Goal: Use online tool/utility: Utilize a website feature to perform a specific function

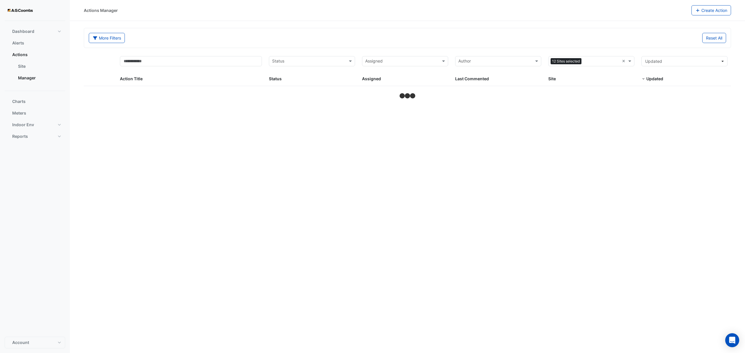
select select "**"
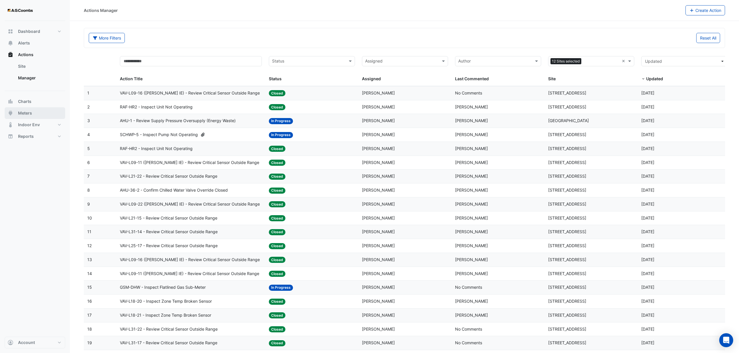
click at [22, 113] on span "Meters" at bounding box center [25, 113] width 14 height 6
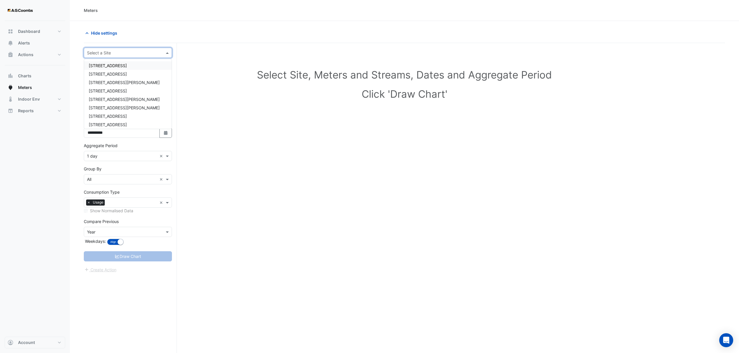
click at [140, 52] on input "text" at bounding box center [122, 53] width 70 height 6
click at [122, 82] on span "[STREET_ADDRESS][PERSON_NAME]" at bounding box center [124, 82] width 71 height 5
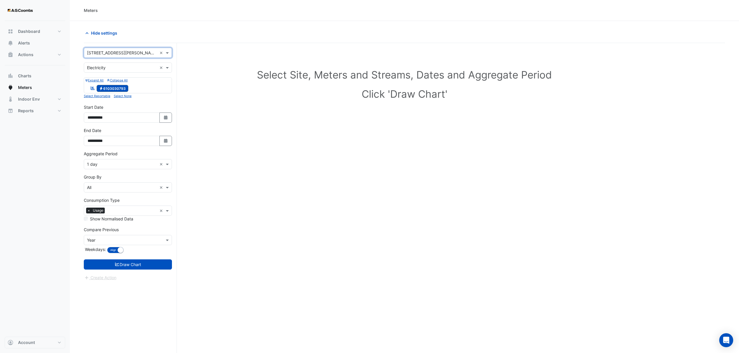
click at [142, 90] on div "Reportable Electricity 6103030793" at bounding box center [127, 88] width 85 height 8
click at [160, 85] on div "Reportable Electricity 6103030793" at bounding box center [127, 88] width 85 height 8
click at [139, 69] on input "text" at bounding box center [122, 68] width 70 height 6
click at [133, 72] on div "Utility Type × Electricity ×" at bounding box center [128, 68] width 88 height 10
click at [217, 117] on div "Select Site, Meters and Streams, Dates and Aggregate Period Click 'Draw Chart'" at bounding box center [404, 85] width 641 height 71
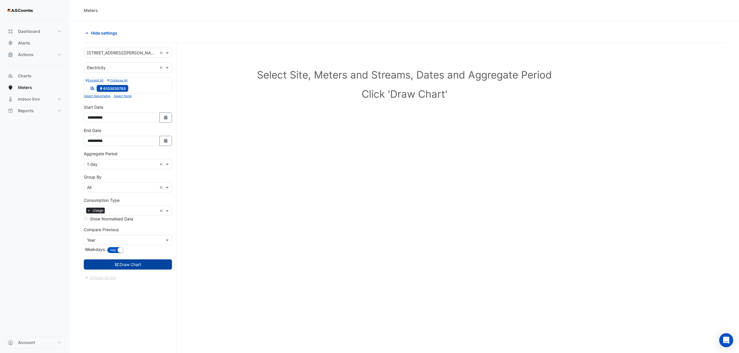
click at [129, 267] on button "Draw Chart" at bounding box center [128, 265] width 88 height 10
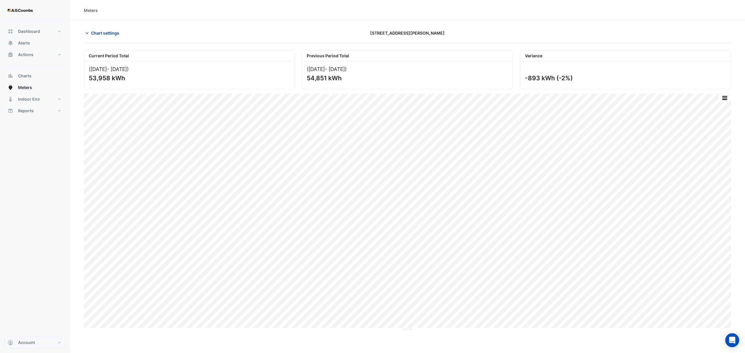
click at [102, 33] on span "Chart settings" at bounding box center [105, 33] width 28 height 6
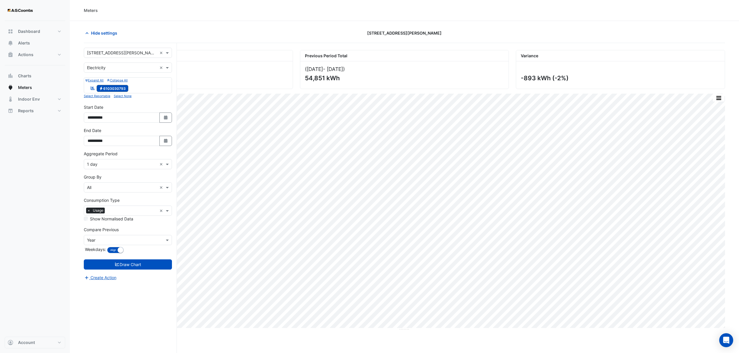
click at [92, 89] on icon "Reportable" at bounding box center [92, 88] width 5 height 4
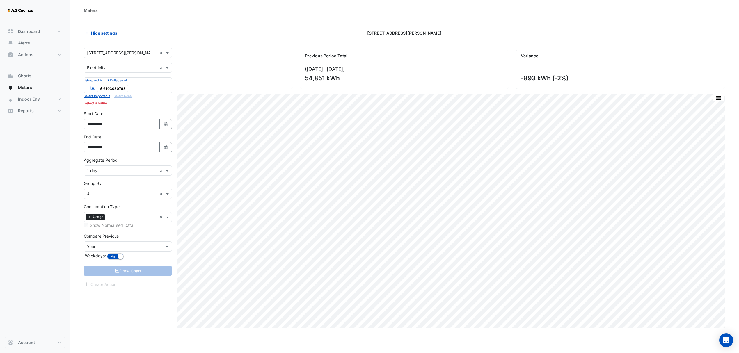
click at [92, 89] on icon "Reportable" at bounding box center [92, 88] width 5 height 4
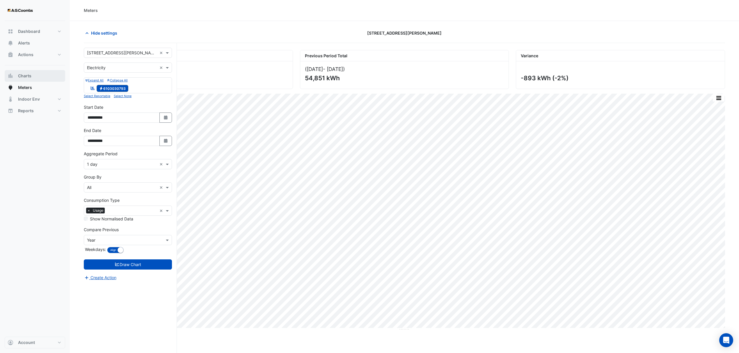
click at [24, 72] on button "Charts" at bounding box center [35, 76] width 61 height 12
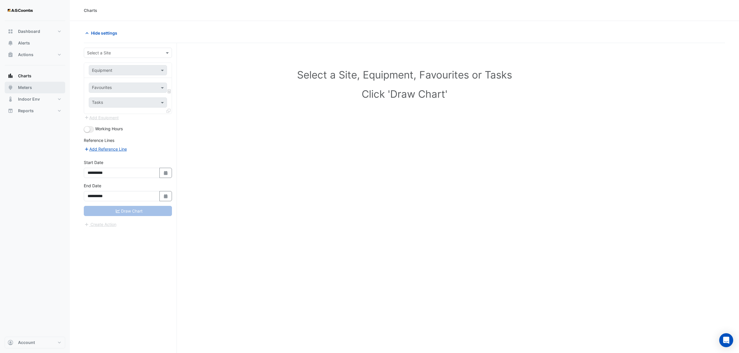
click at [30, 86] on span "Meters" at bounding box center [25, 88] width 14 height 6
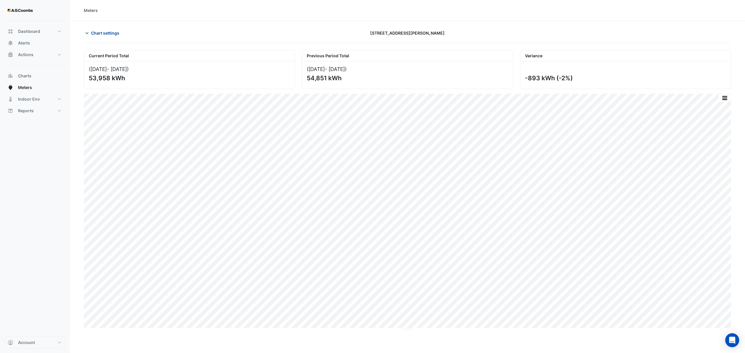
click at [109, 33] on span "Chart settings" at bounding box center [105, 33] width 28 height 6
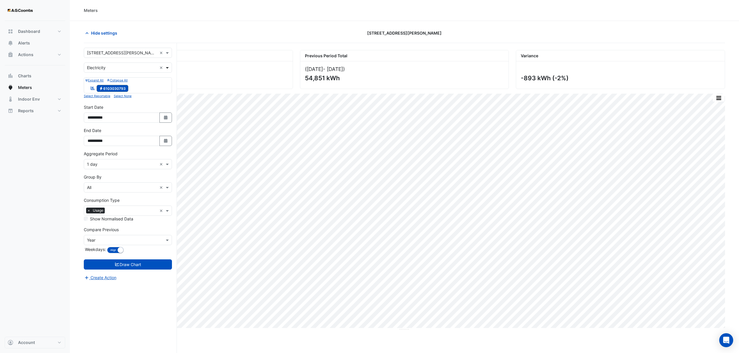
click at [166, 69] on span at bounding box center [167, 68] width 7 height 6
click at [28, 78] on span "Charts" at bounding box center [24, 76] width 13 height 6
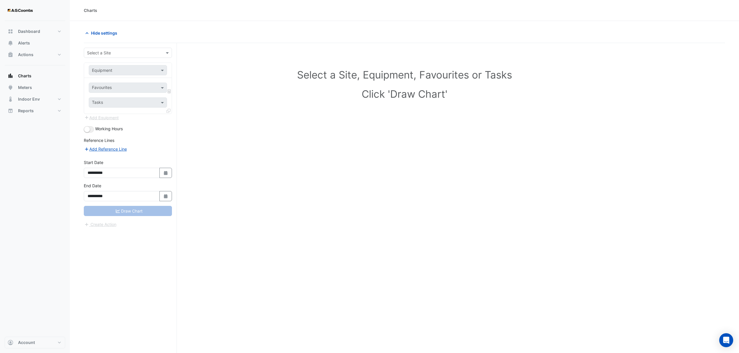
click at [124, 50] on input "text" at bounding box center [122, 53] width 70 height 6
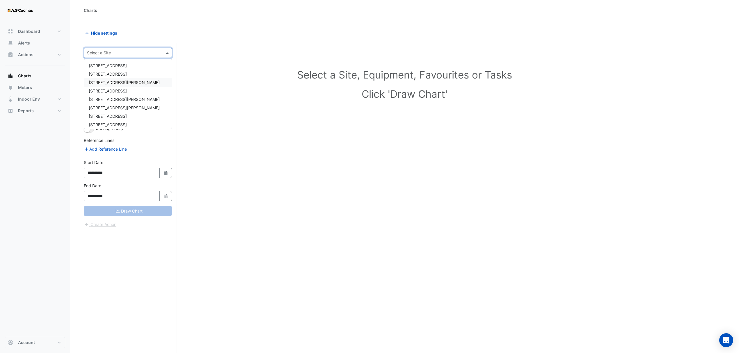
click at [122, 81] on span "[STREET_ADDRESS][PERSON_NAME]" at bounding box center [124, 82] width 71 height 5
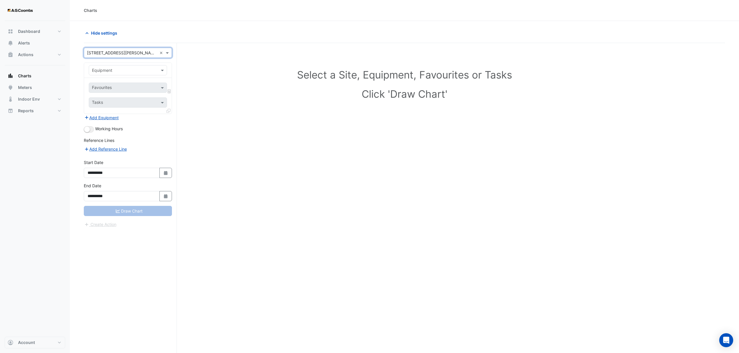
click at [116, 74] on div "Equipment" at bounding box center [128, 70] width 78 height 10
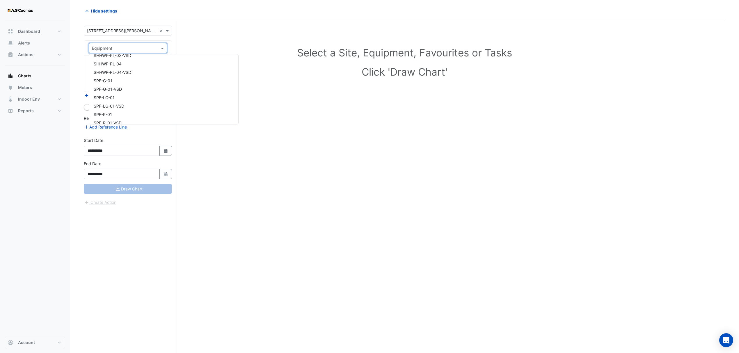
scroll to position [3124, 0]
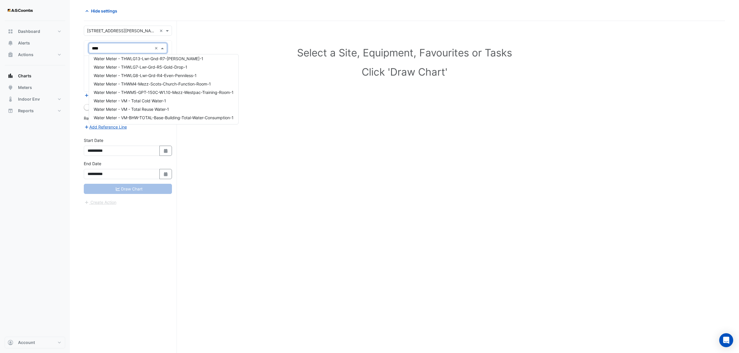
type input "*****"
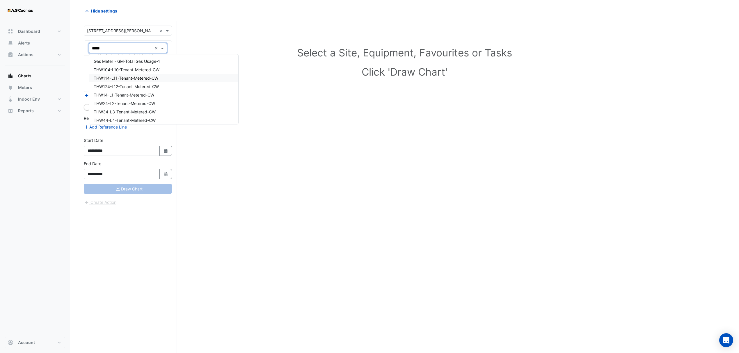
scroll to position [349, 0]
click at [192, 90] on div "Electricity Meter - 6103030793-1" at bounding box center [163, 91] width 149 height 8
